Goal: Information Seeking & Learning: Find specific fact

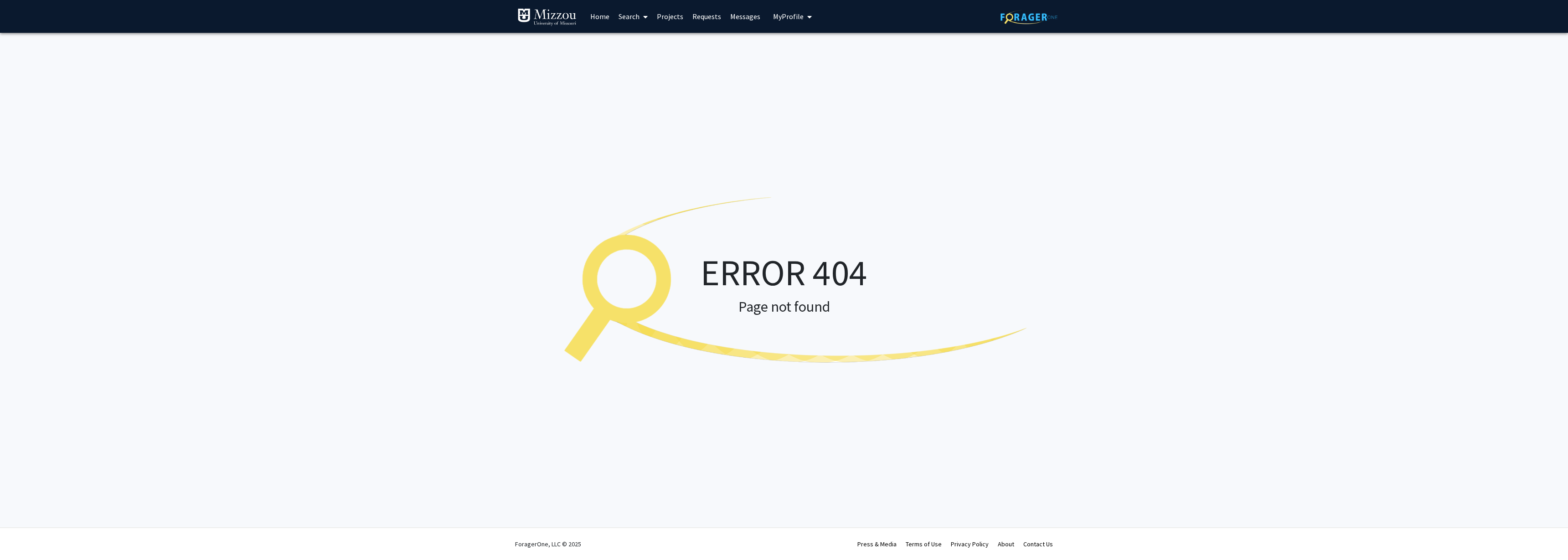
click at [1032, 22] on img at bounding box center [1029, 16] width 57 height 15
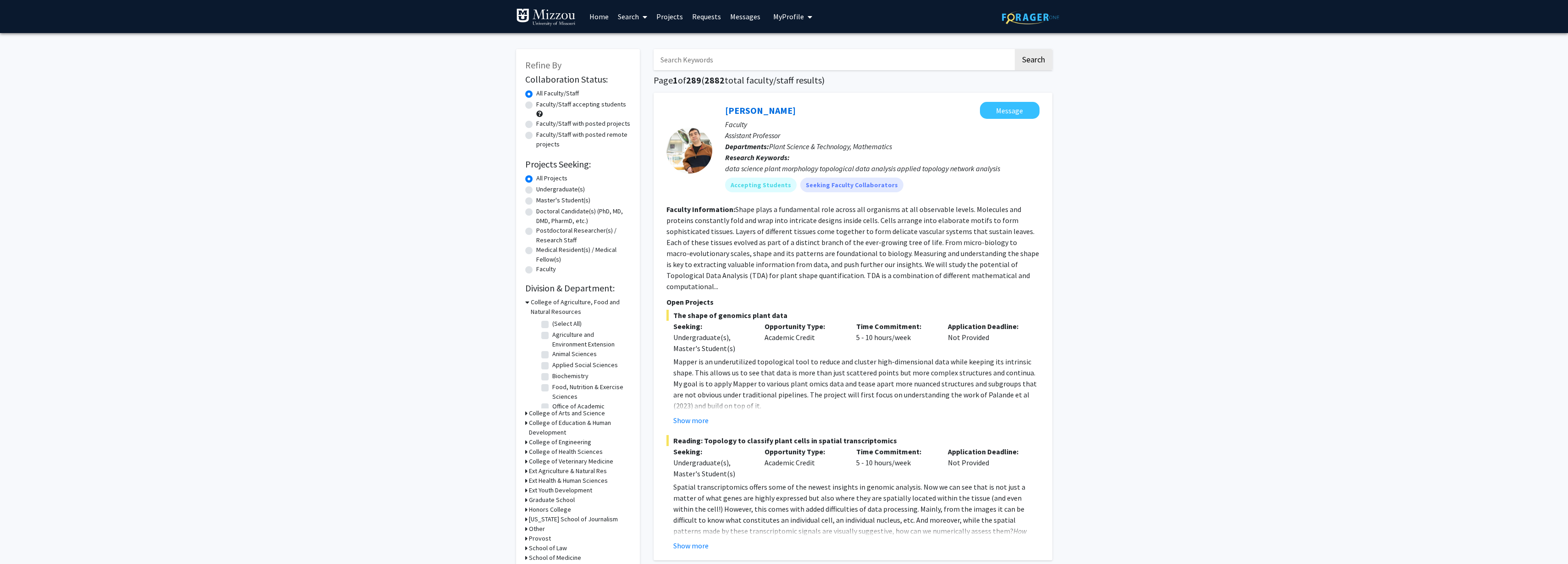
click at [719, 64] on input "Search Keywords" at bounding box center [833, 60] width 360 height 21
click at [742, 59] on input "postharve" at bounding box center [833, 60] width 360 height 21
type input "postharvest"
click at [1015, 49] on button "Search" at bounding box center [1034, 60] width 38 height 21
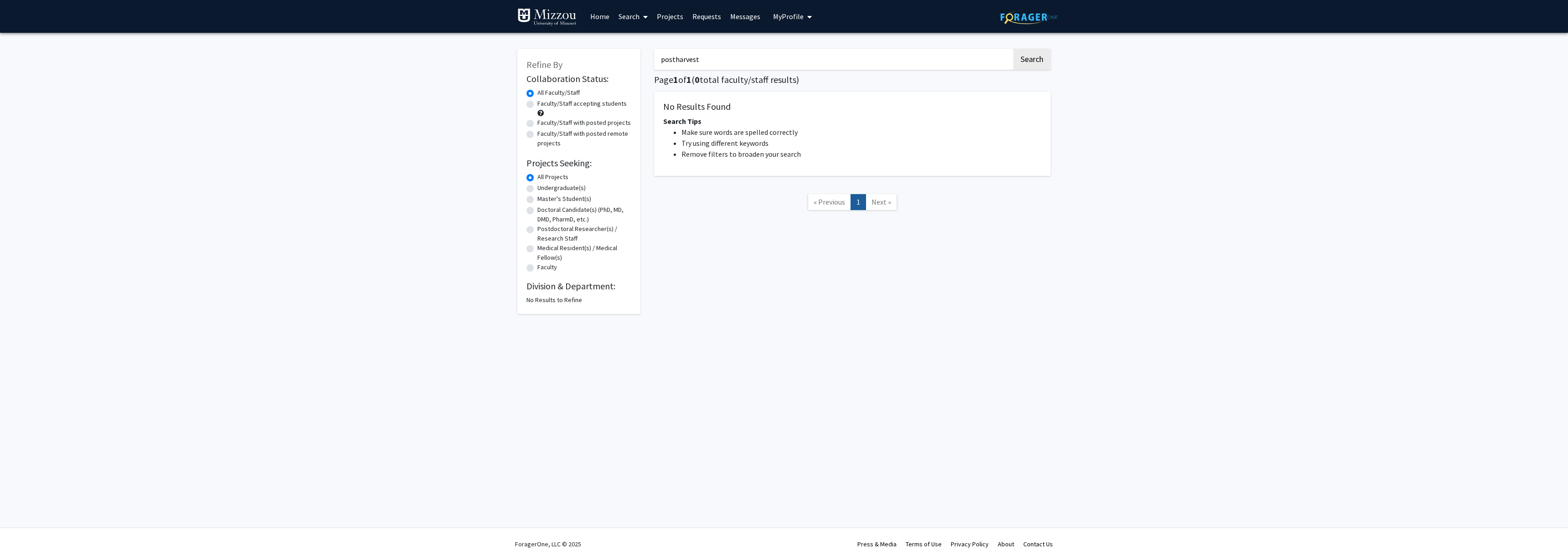
click at [537, 267] on label "Faculty" at bounding box center [547, 267] width 19 height 10
click at [537, 267] on input "Faculty" at bounding box center [540, 265] width 6 height 6
radio input "true"
